Goal: Information Seeking & Learning: Learn about a topic

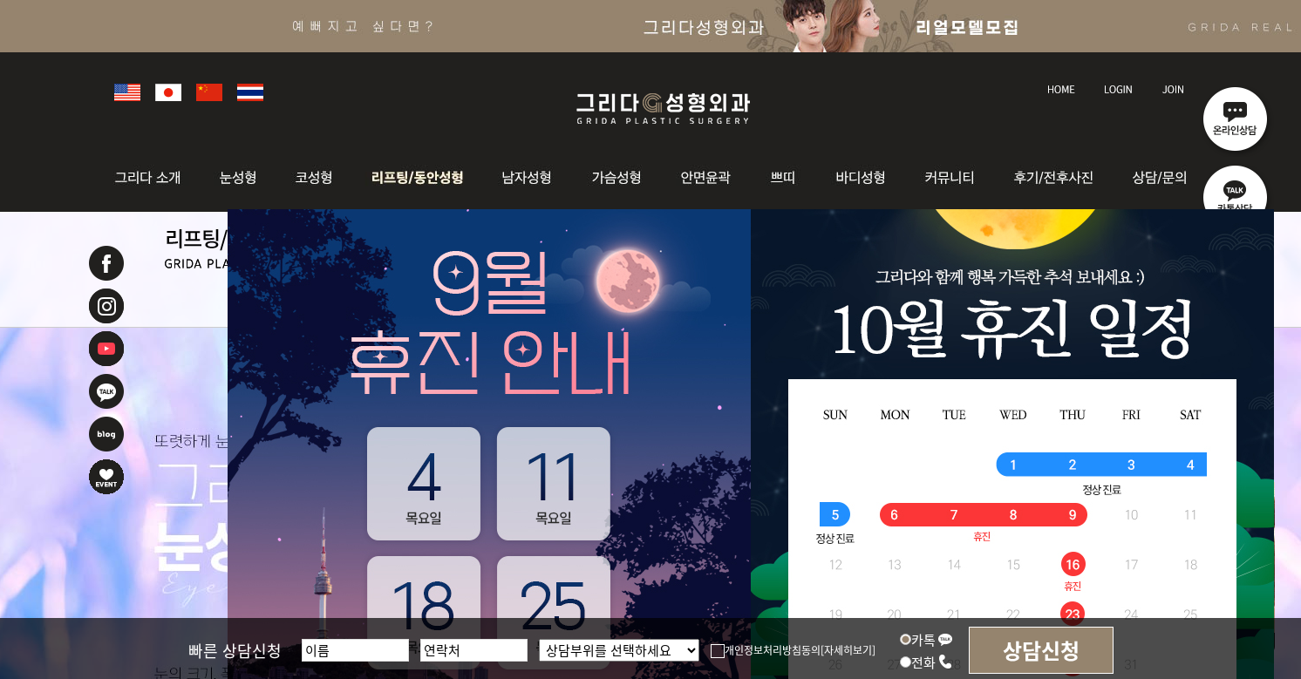
click at [396, 176] on img at bounding box center [417, 178] width 133 height 68
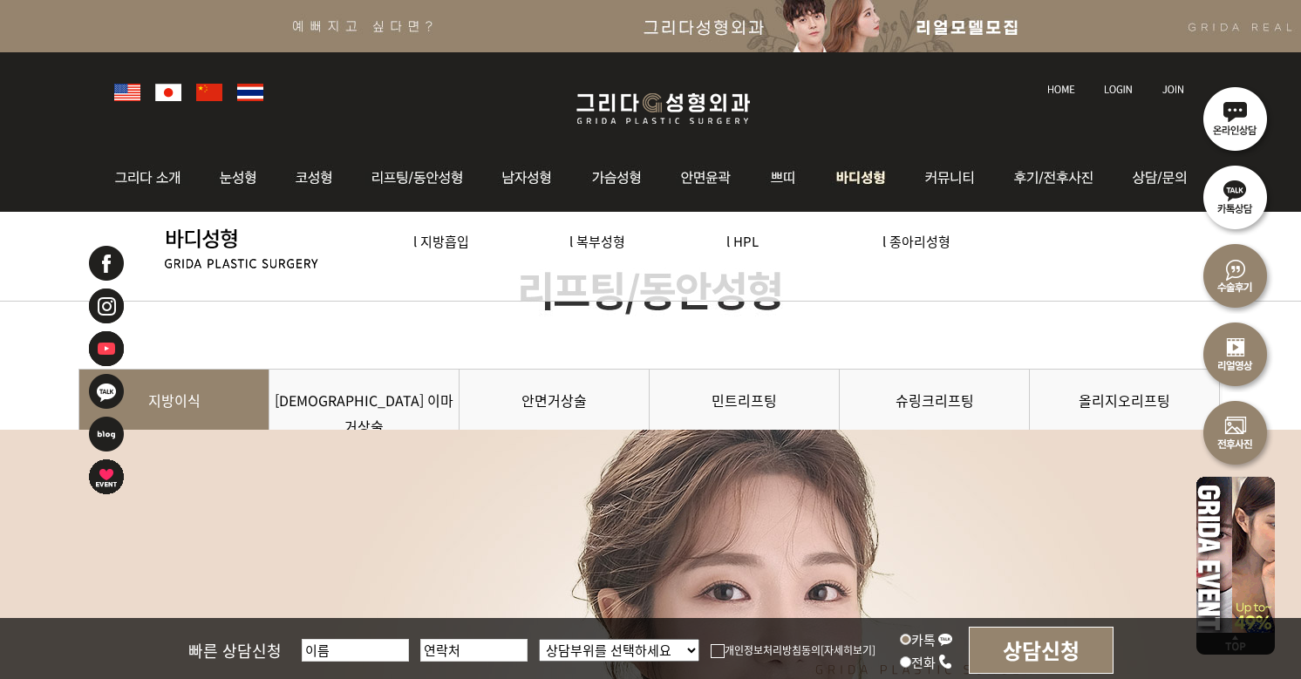
click at [833, 168] on img at bounding box center [861, 178] width 90 height 68
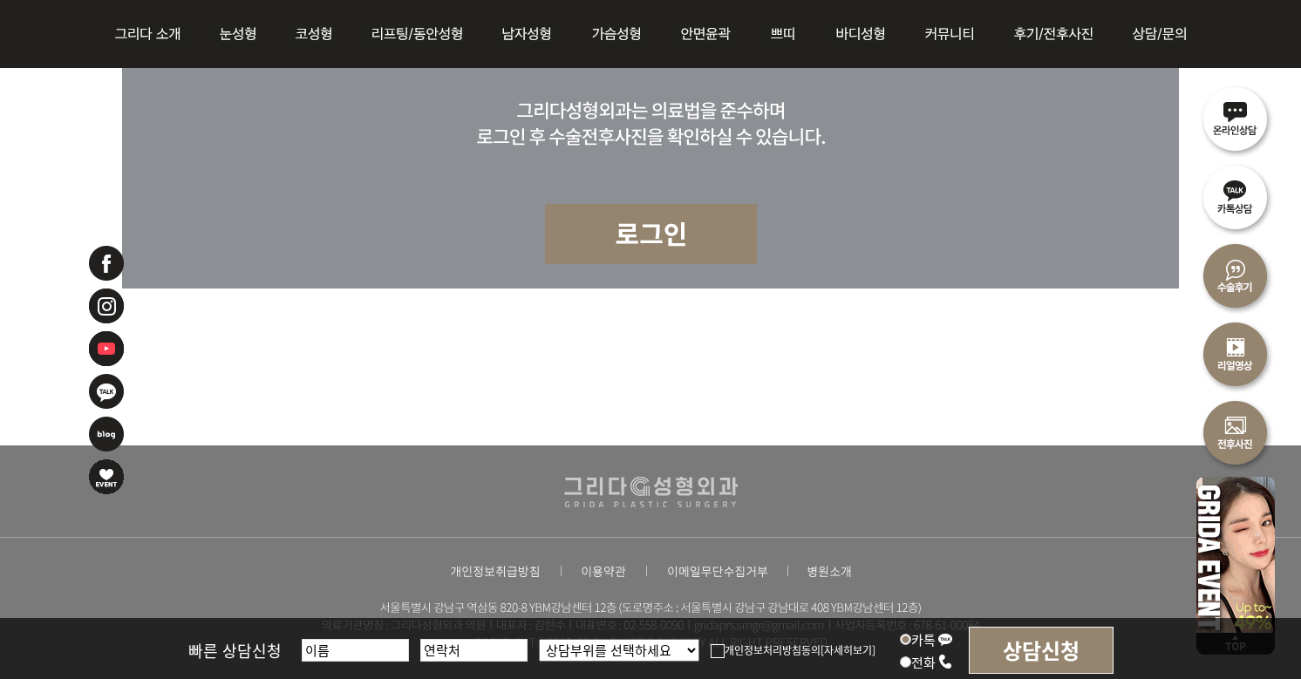
scroll to position [5928, 0]
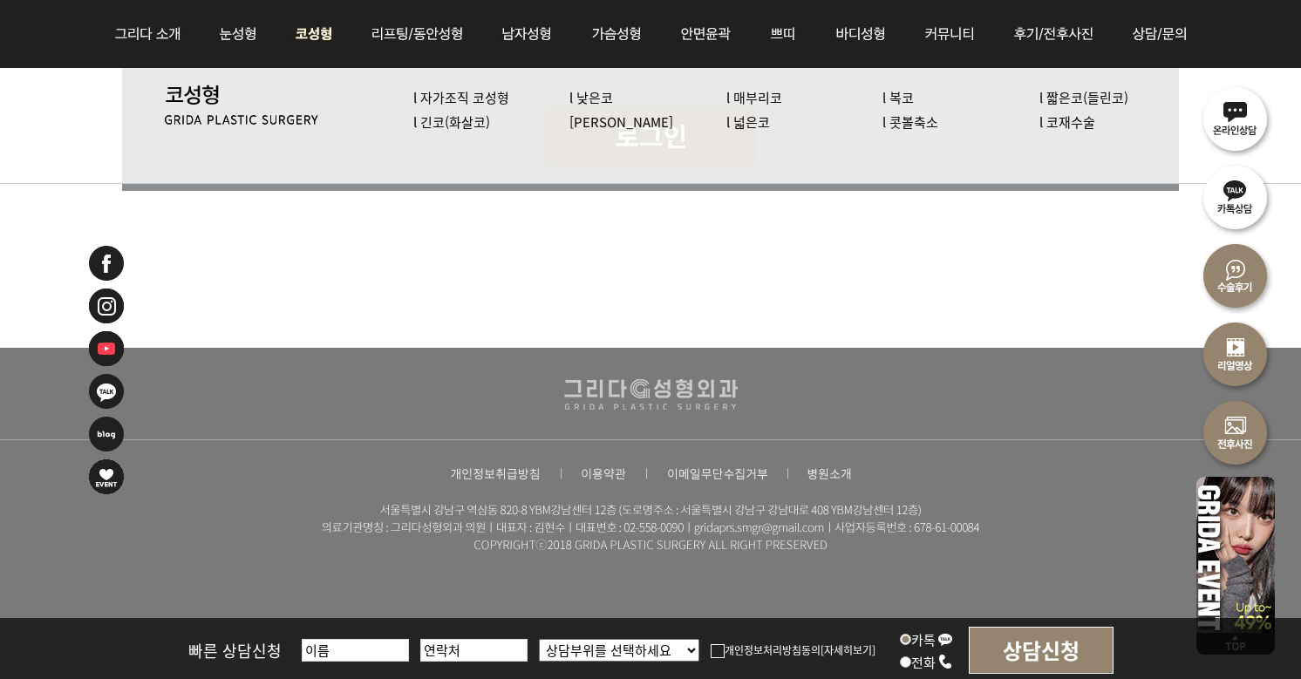
click at [1059, 93] on link "l 짧은코(들린코)" at bounding box center [1083, 97] width 89 height 18
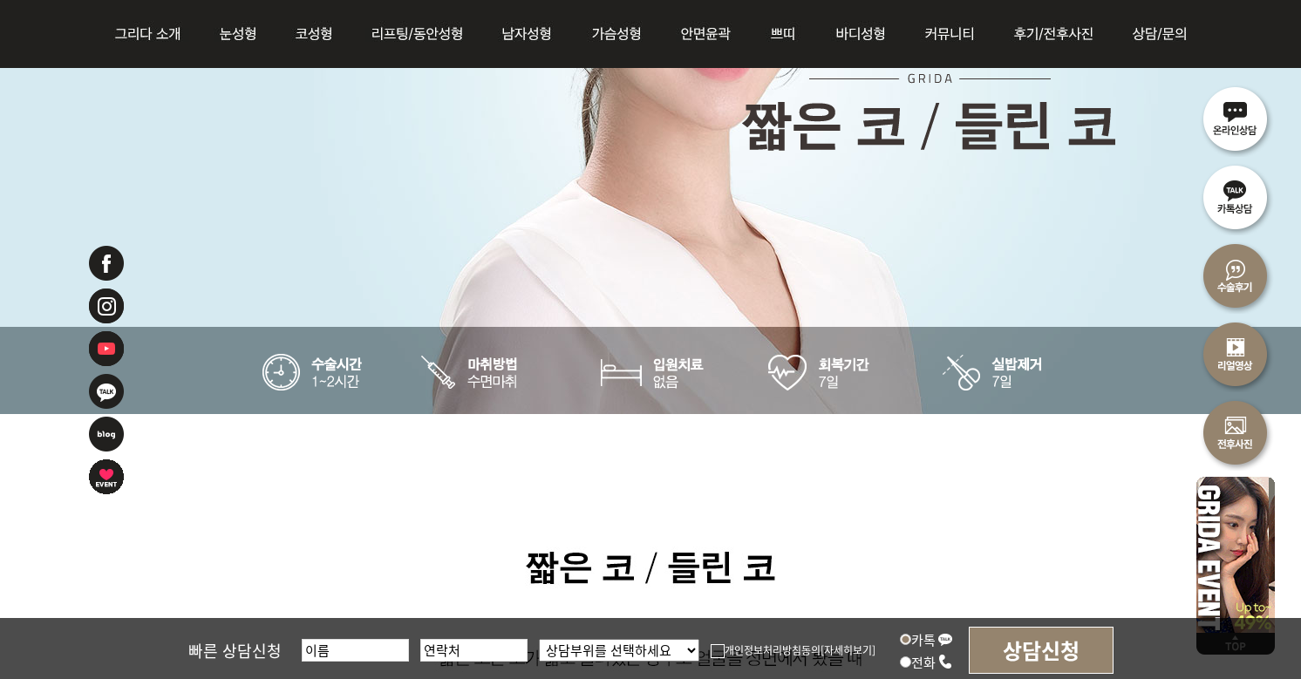
scroll to position [3, 0]
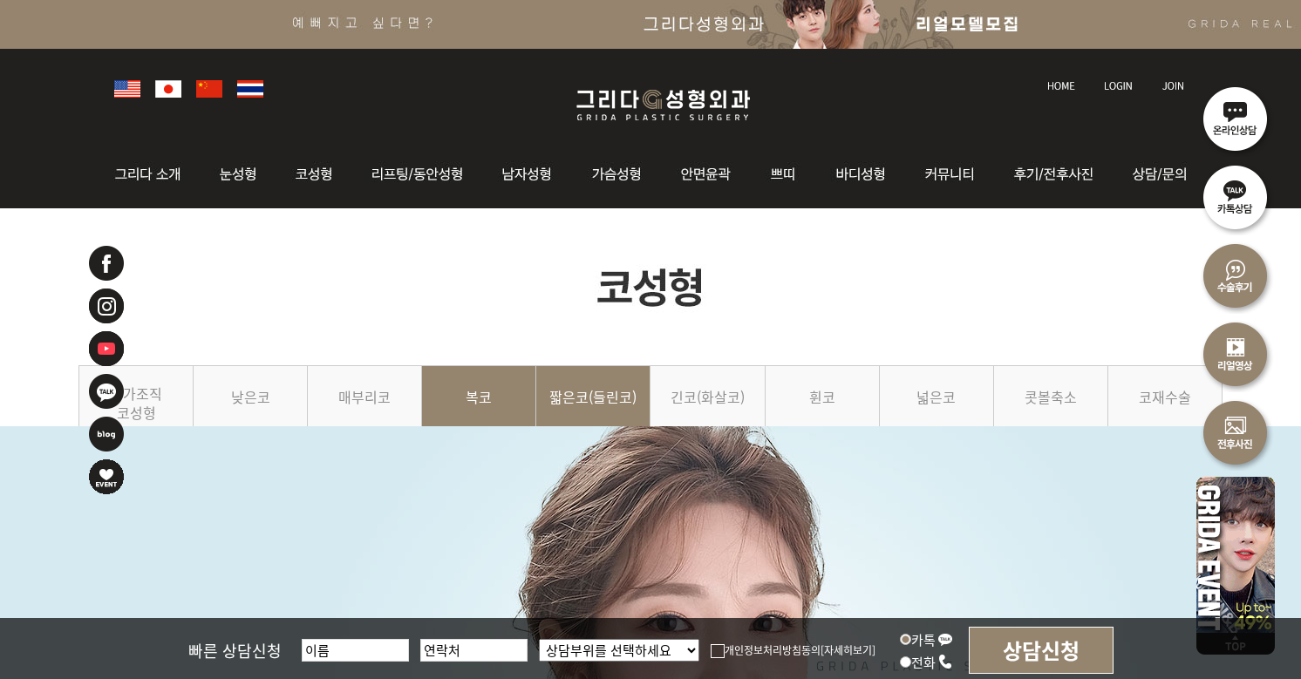
click at [473, 409] on link "복코" at bounding box center [479, 404] width 114 height 79
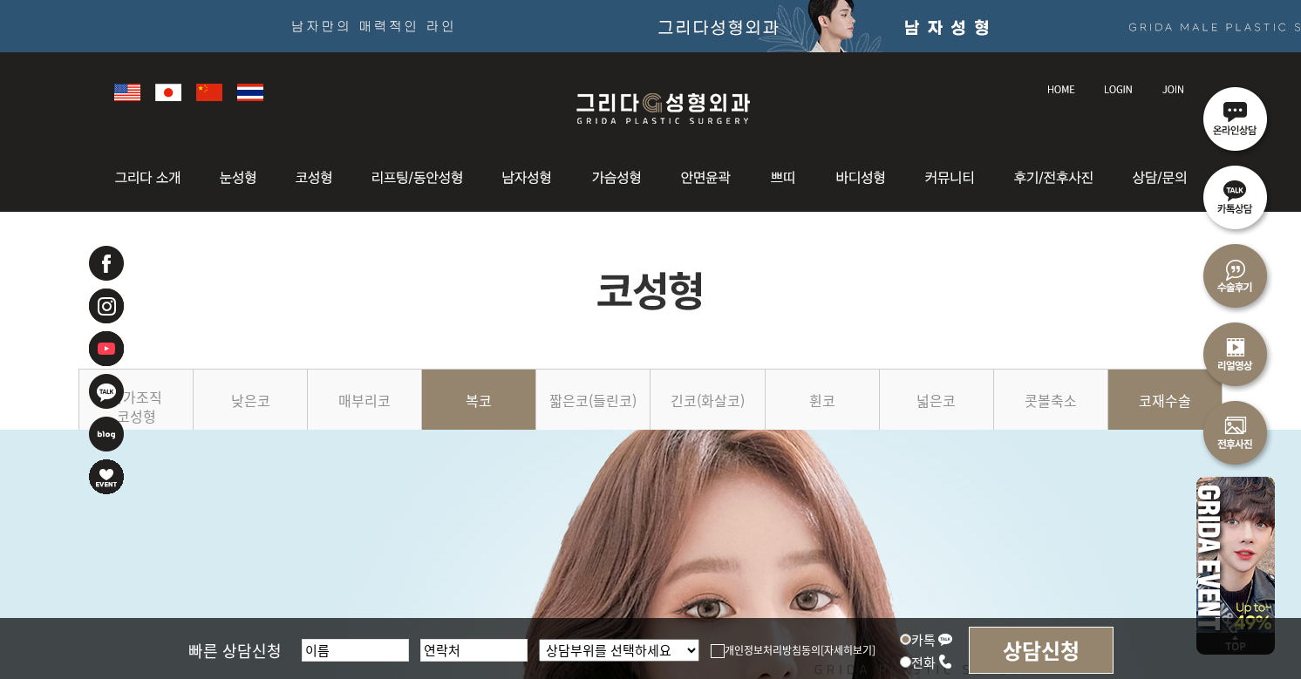
click at [1144, 404] on link "코재수술" at bounding box center [1165, 408] width 114 height 79
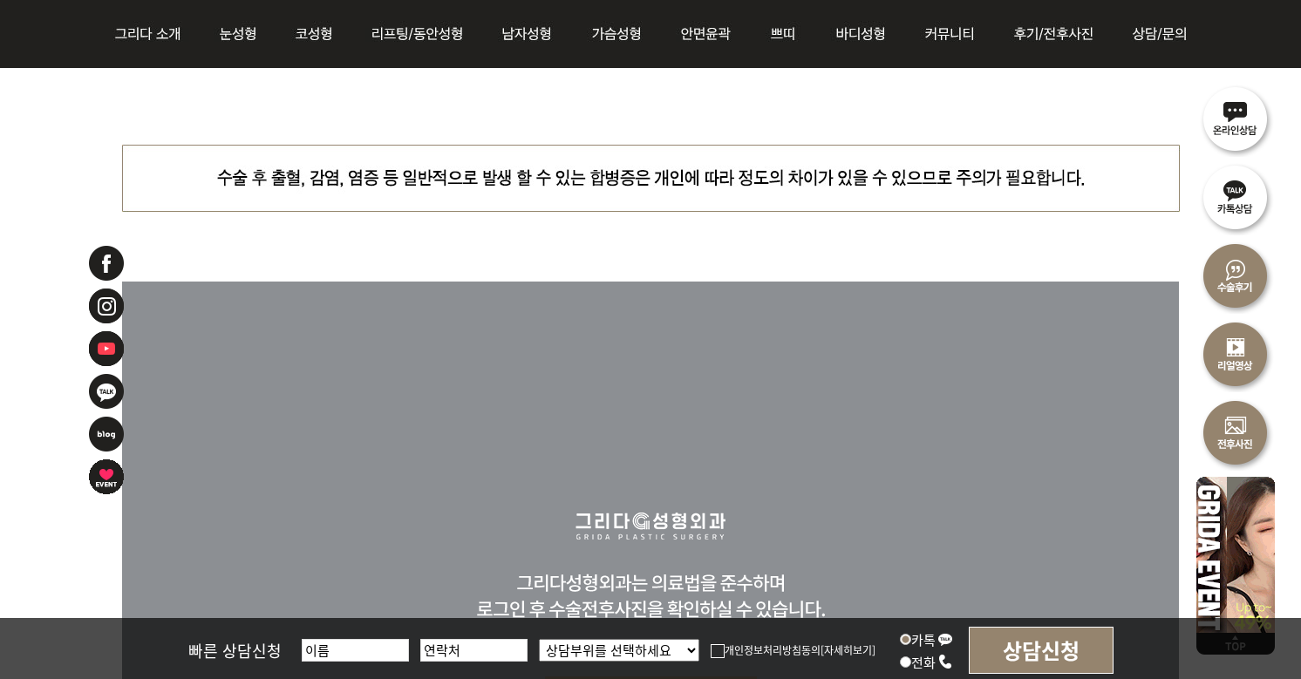
scroll to position [9450, 0]
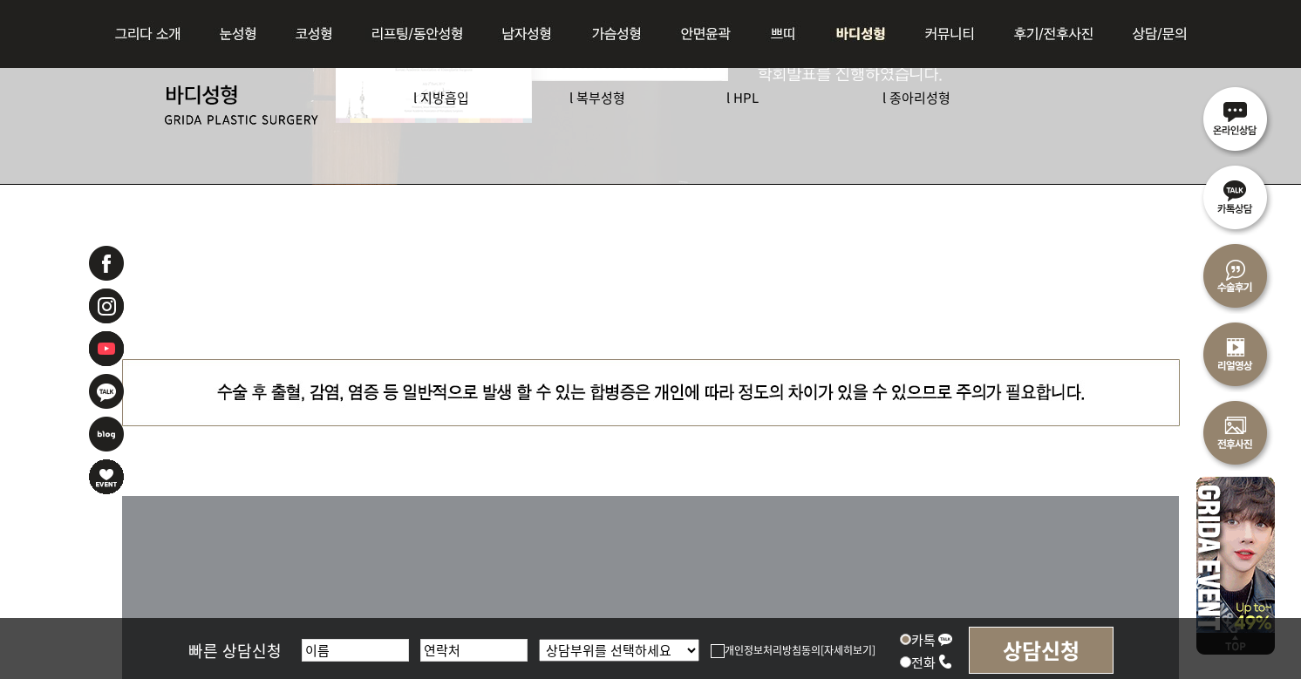
click at [733, 98] on link "l HPL" at bounding box center [742, 97] width 32 height 18
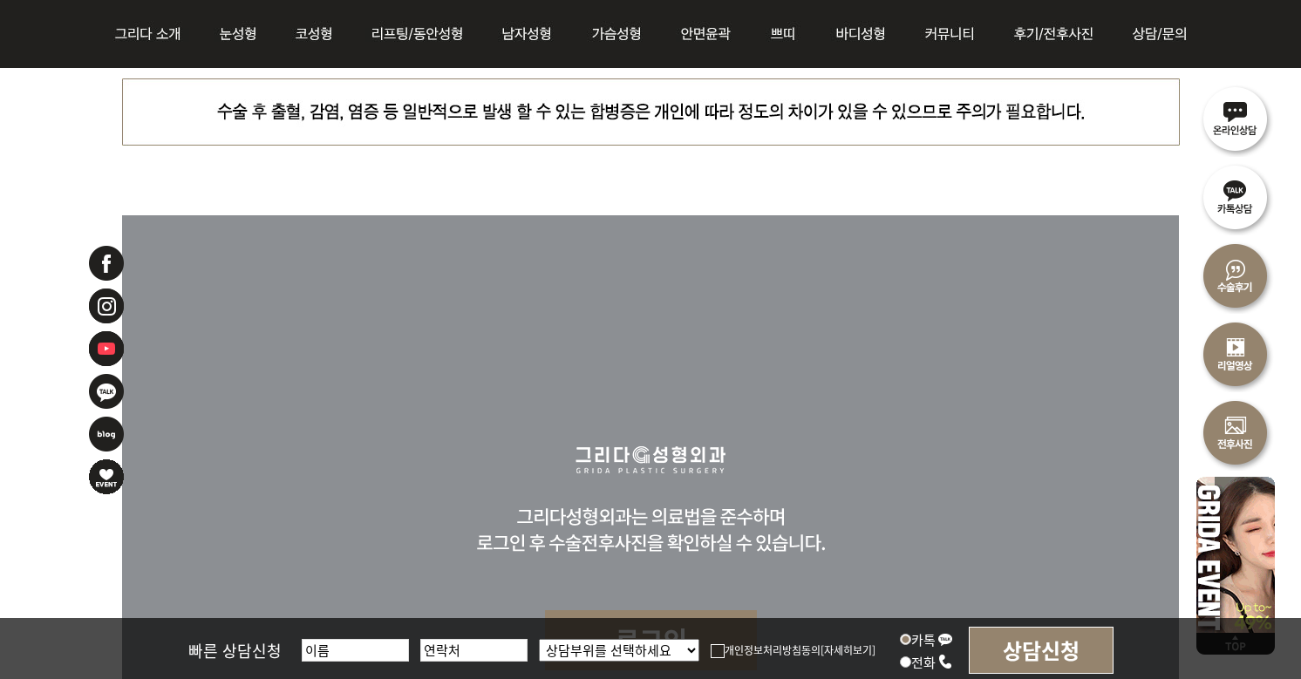
scroll to position [5041, 0]
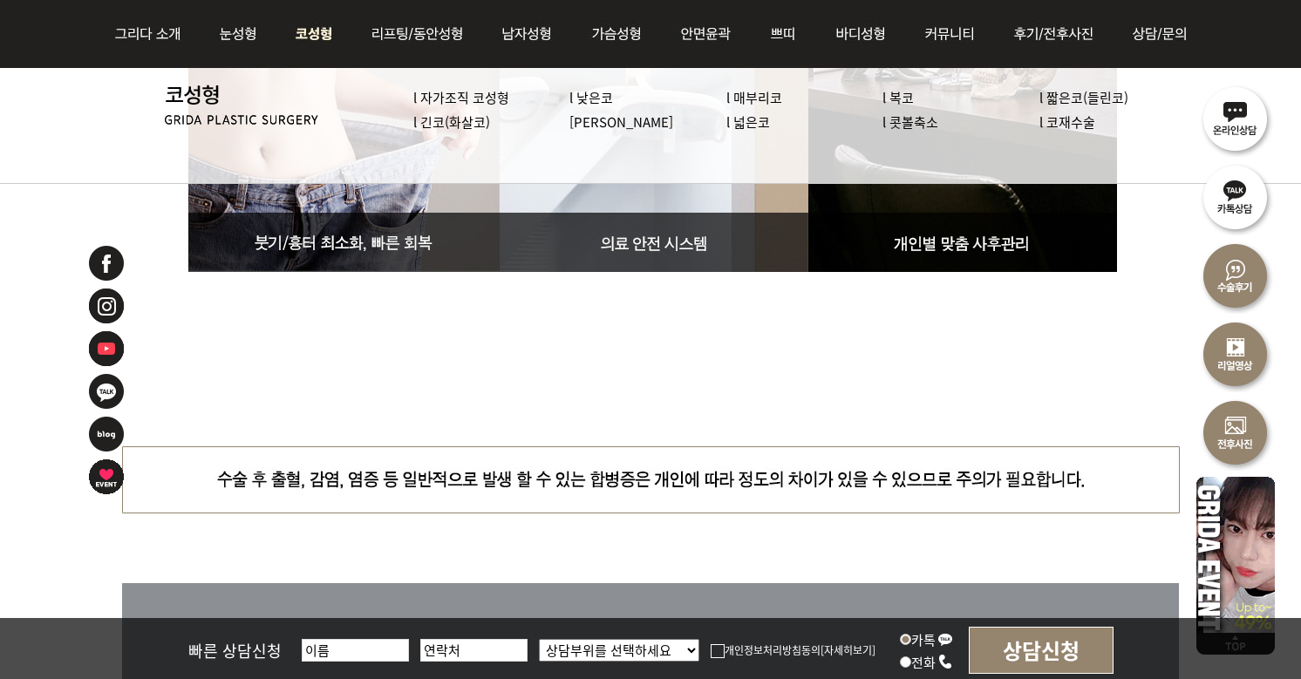
click at [329, 44] on img at bounding box center [314, 34] width 74 height 68
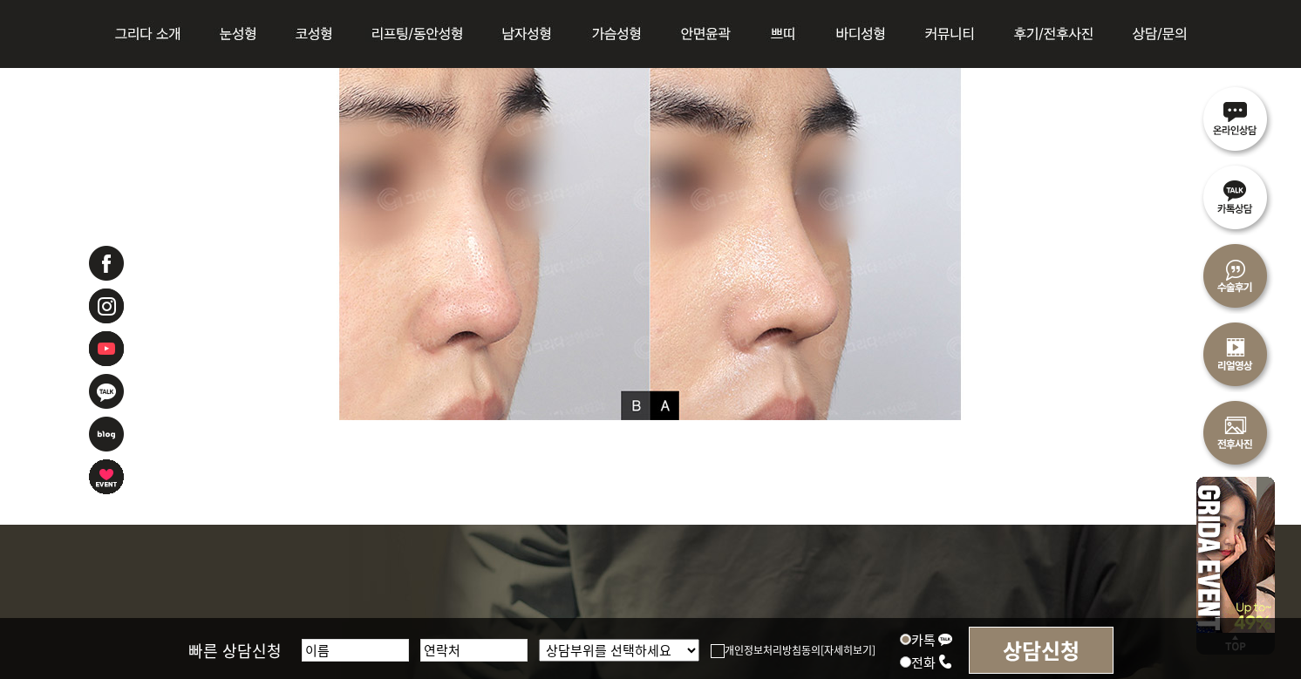
scroll to position [8545, 0]
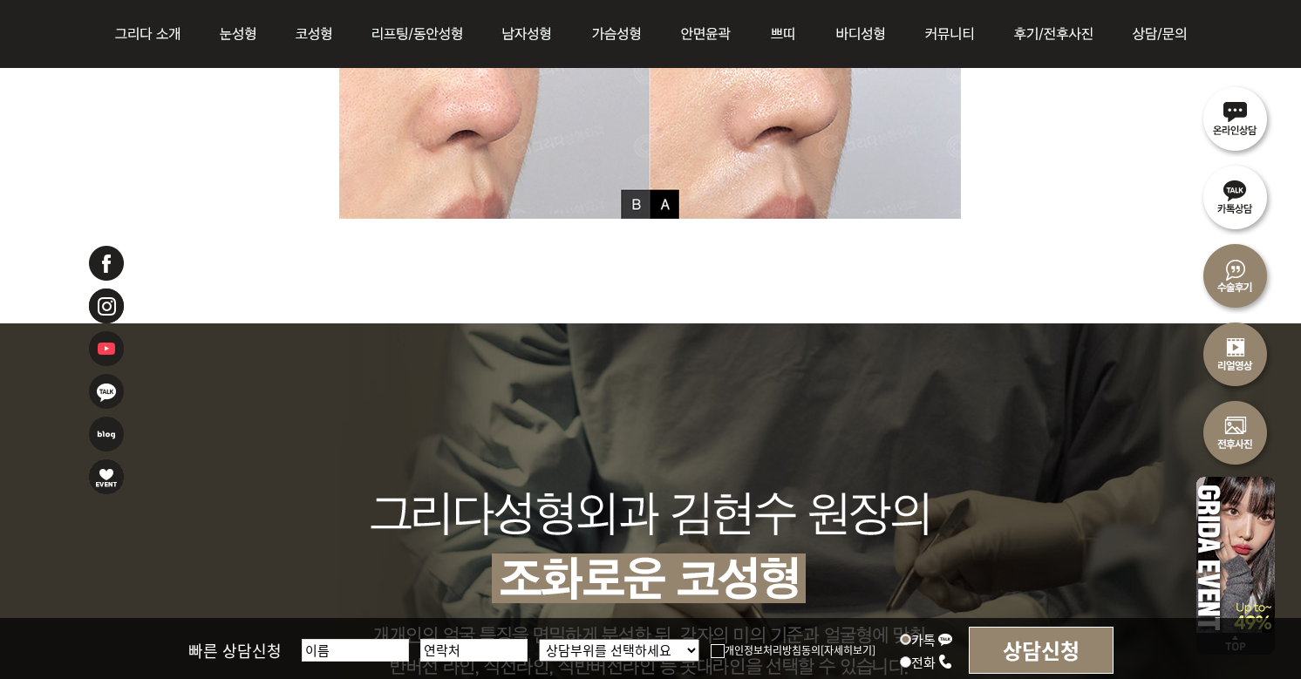
scroll to position [8807, 0]
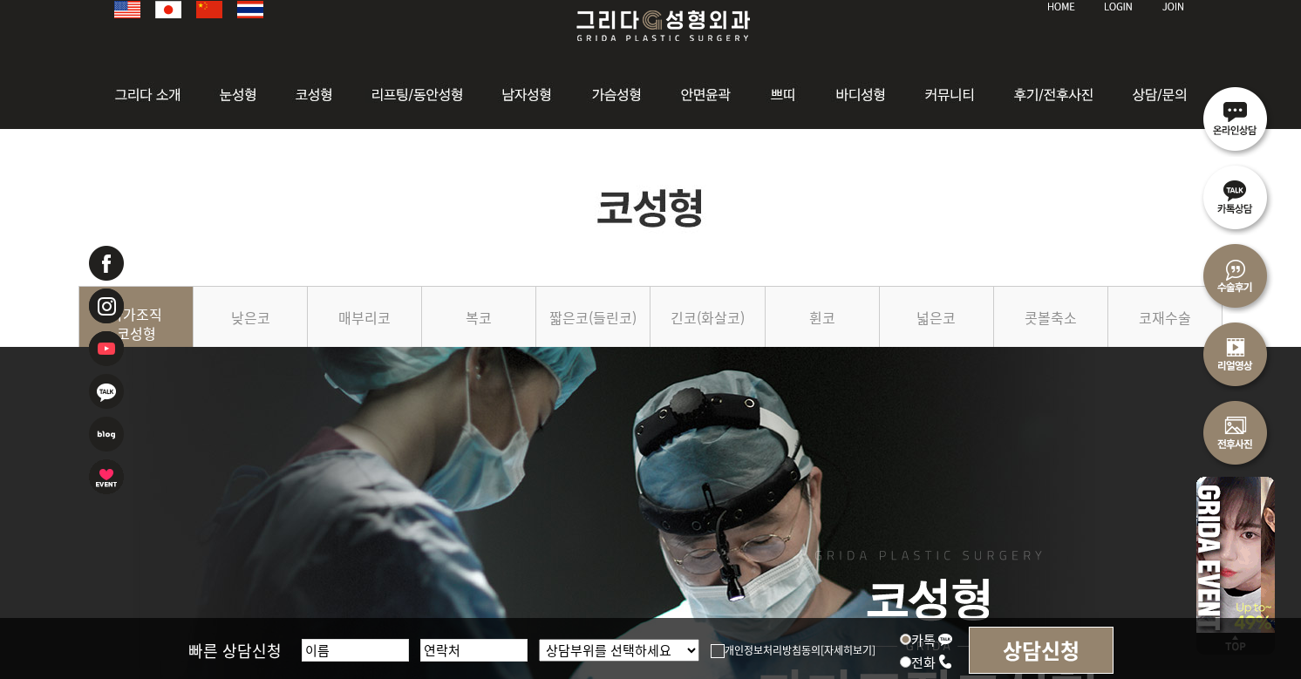
scroll to position [0, 0]
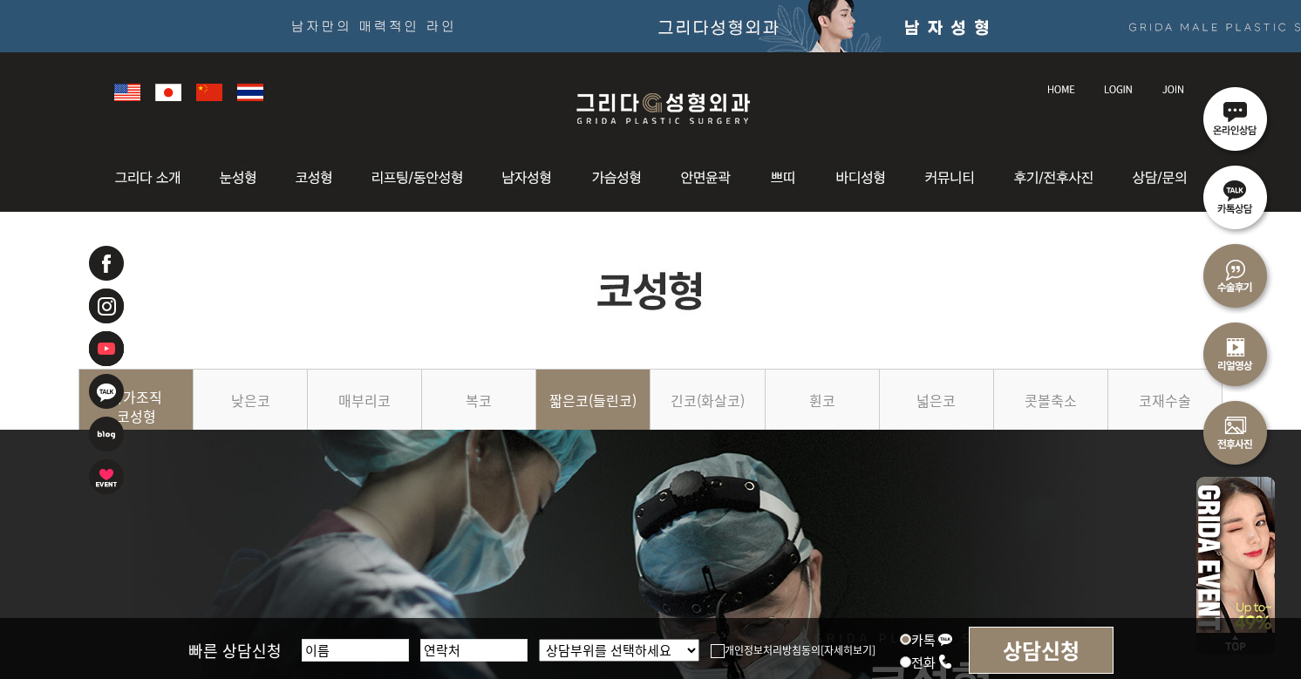
click at [581, 409] on link "짧은코(들린코)" at bounding box center [593, 408] width 114 height 79
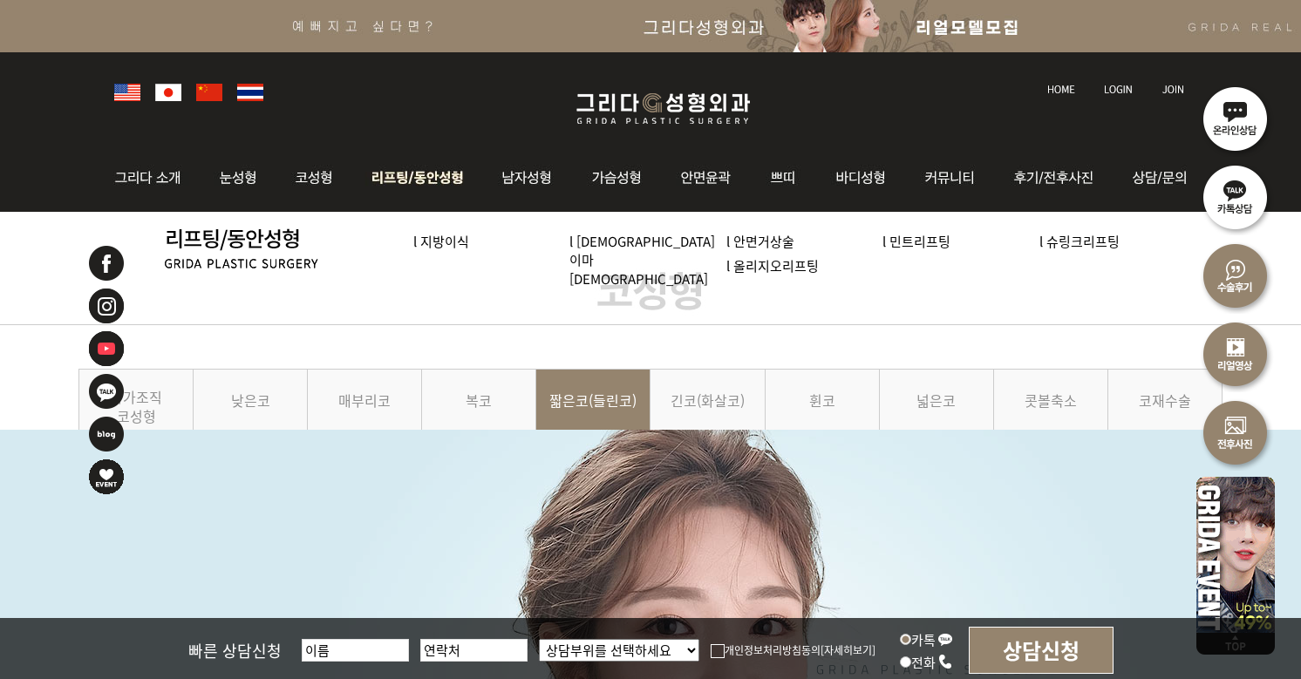
click at [406, 179] on img at bounding box center [417, 178] width 133 height 68
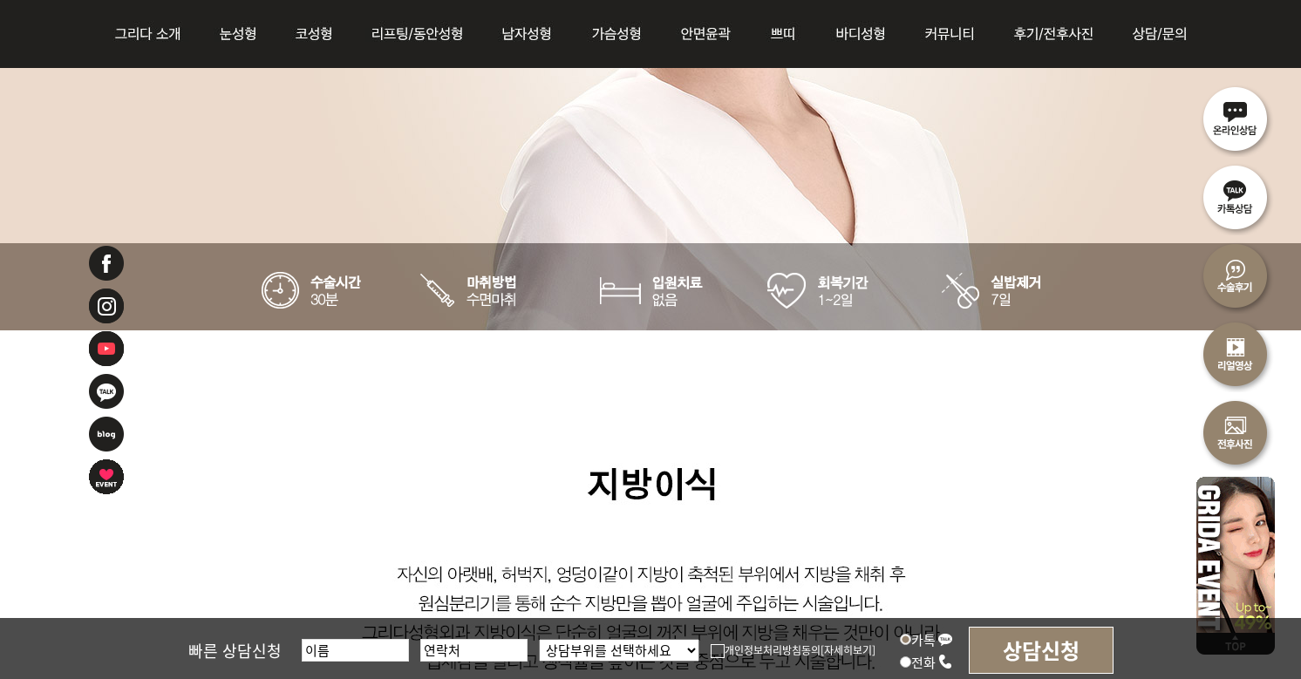
scroll to position [1046, 0]
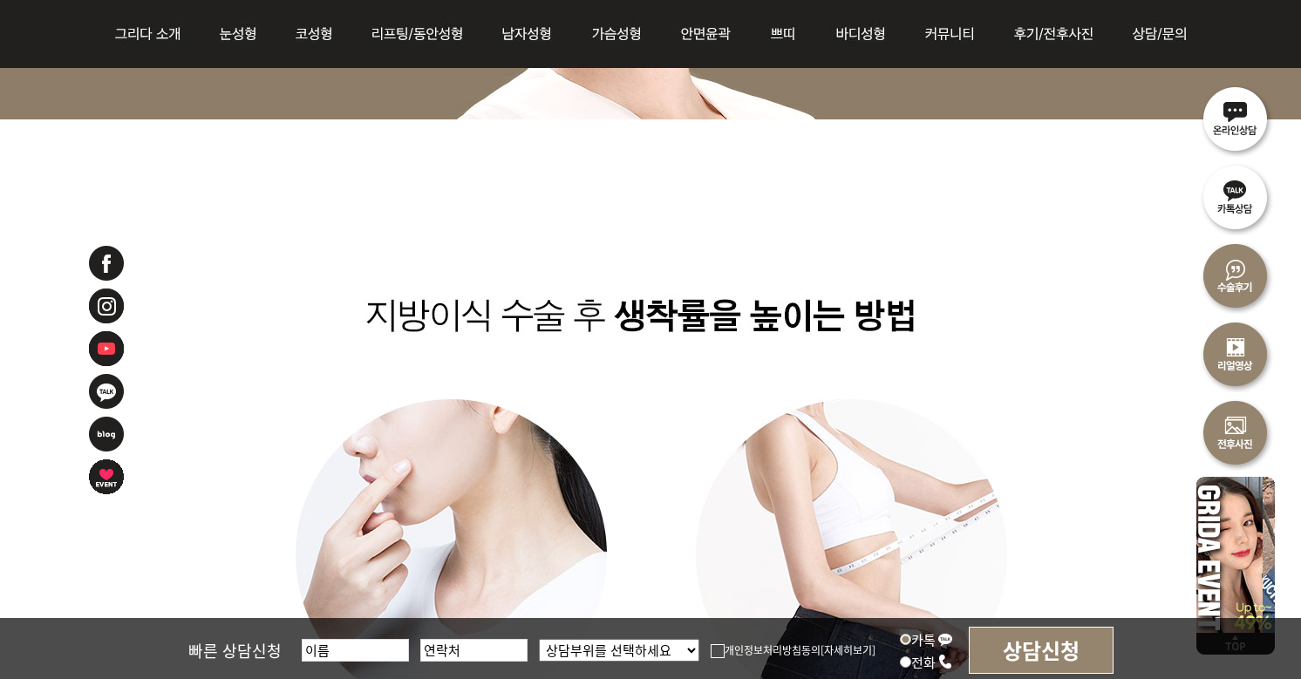
scroll to position [4709, 0]
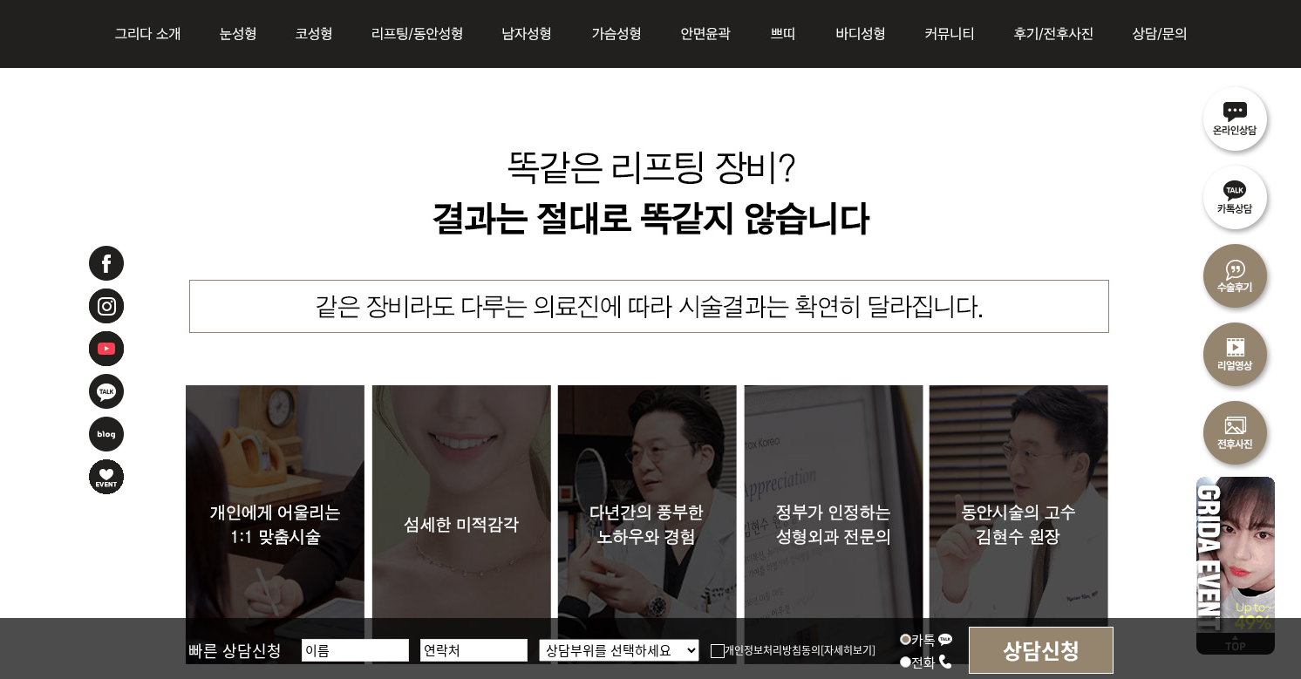
scroll to position [6627, 0]
